Goal: Information Seeking & Learning: Find specific fact

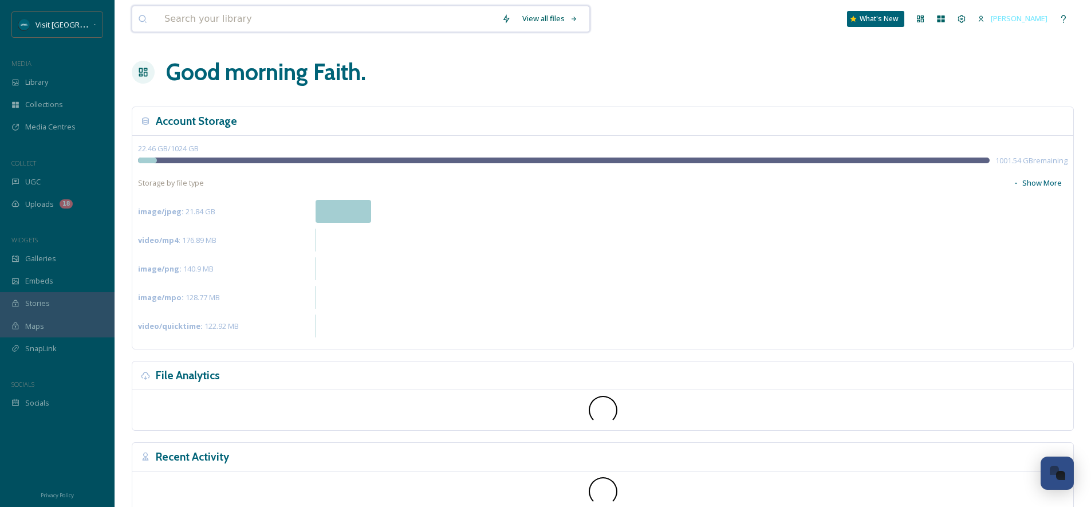
click at [229, 19] on input at bounding box center [327, 18] width 337 height 25
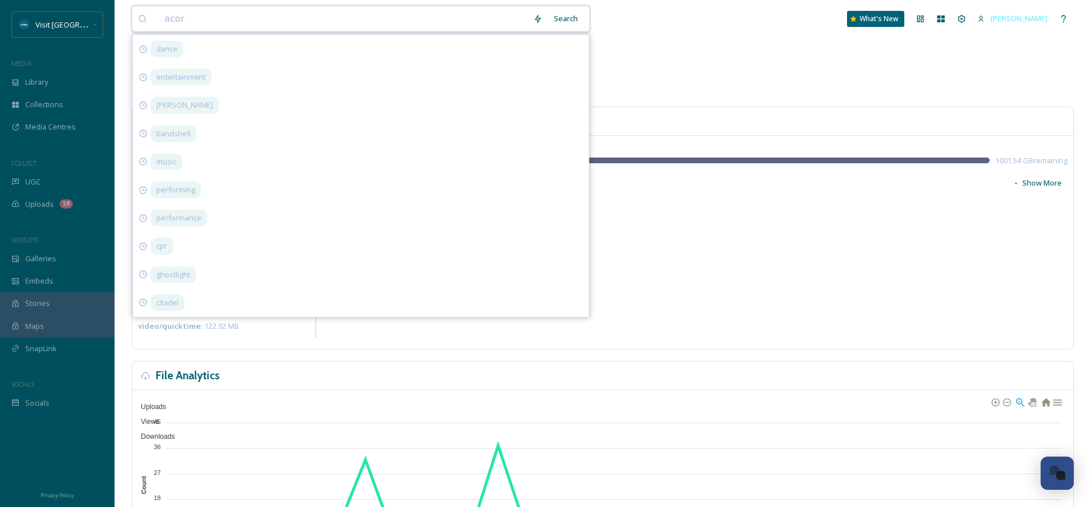
type input "acorn"
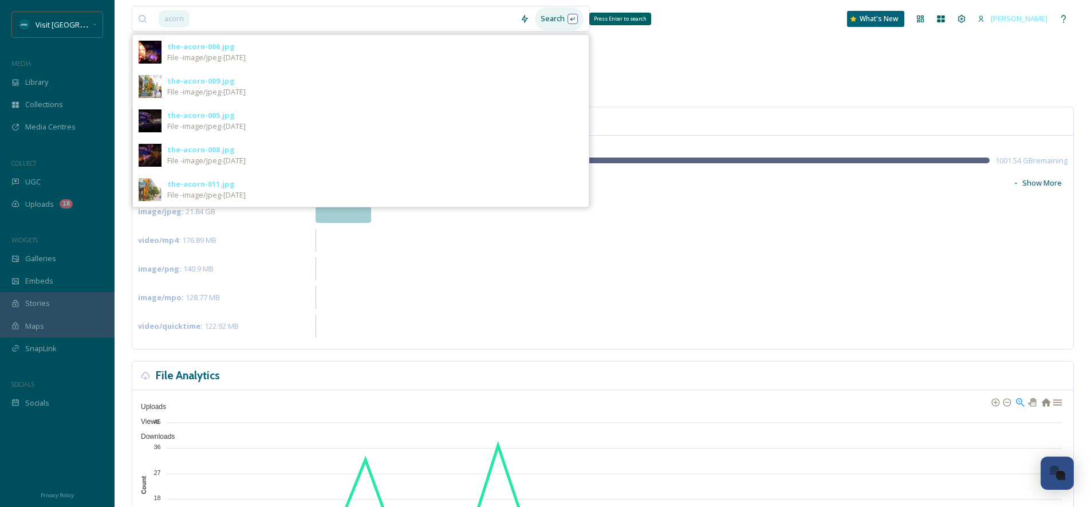
click at [563, 14] on div "Search Press Enter to search" at bounding box center [559, 18] width 49 height 22
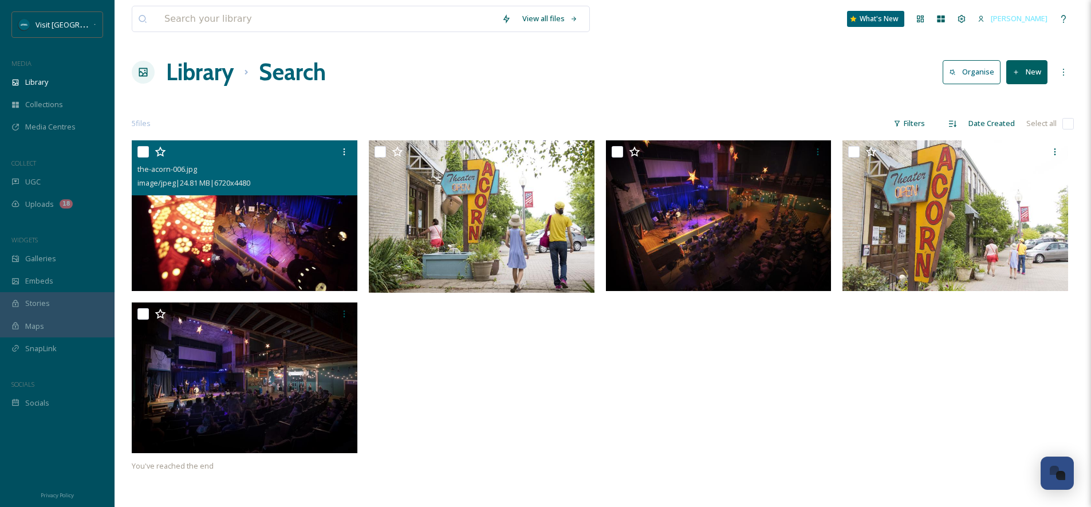
click at [278, 222] on img at bounding box center [245, 215] width 226 height 151
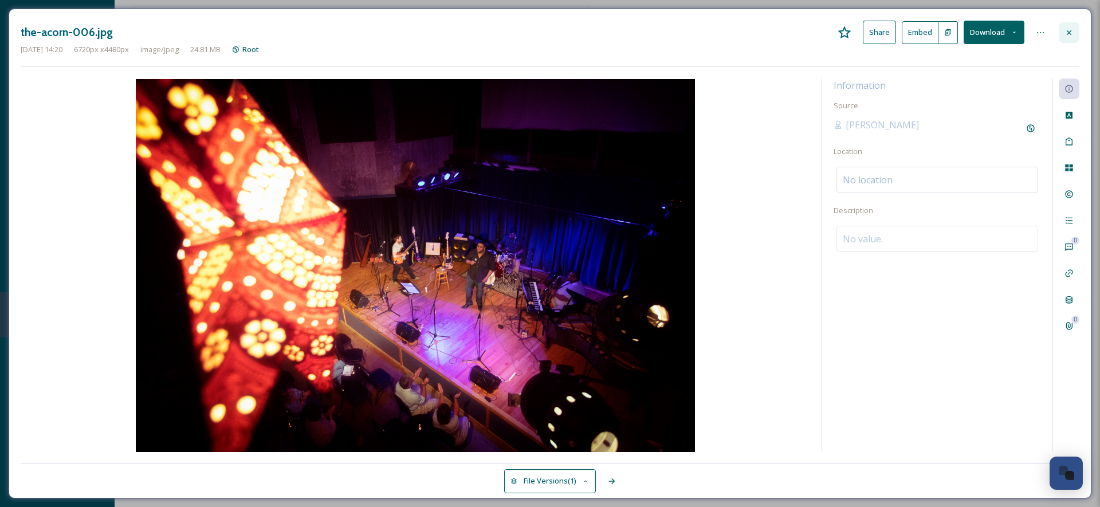
click at [1069, 27] on div at bounding box center [1068, 32] width 21 height 21
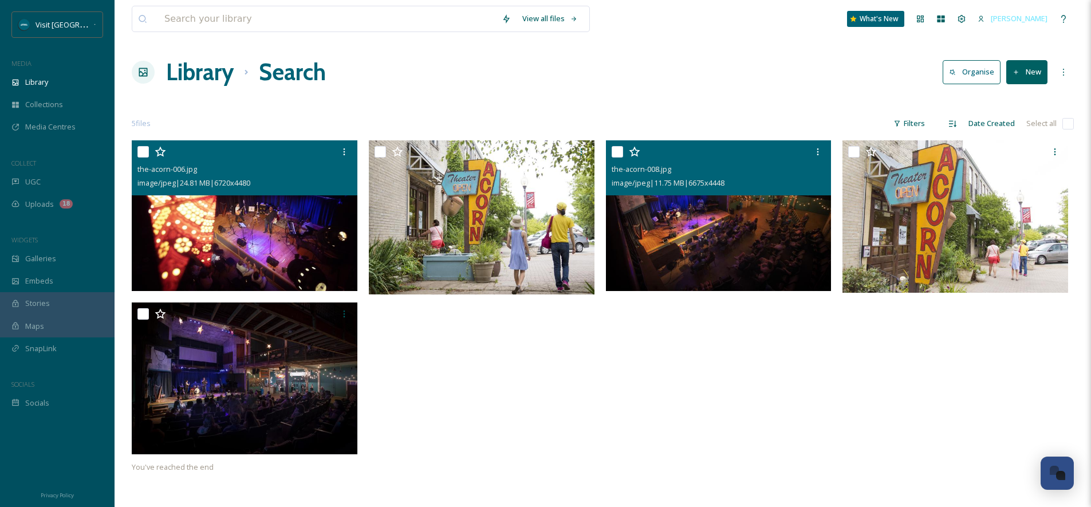
click at [726, 235] on img at bounding box center [719, 215] width 226 height 150
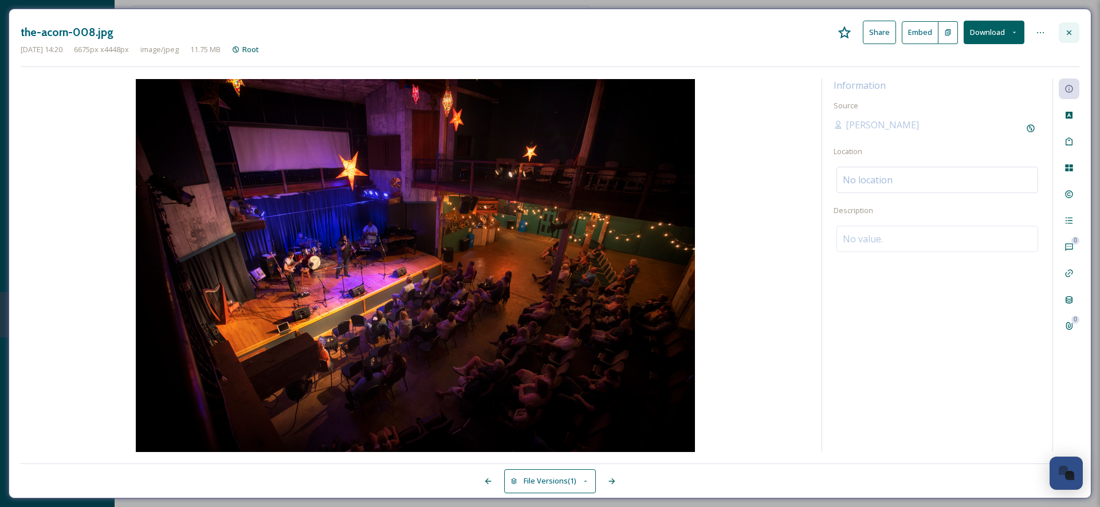
click at [1062, 29] on div at bounding box center [1068, 32] width 21 height 21
